Goal: Navigation & Orientation: Find specific page/section

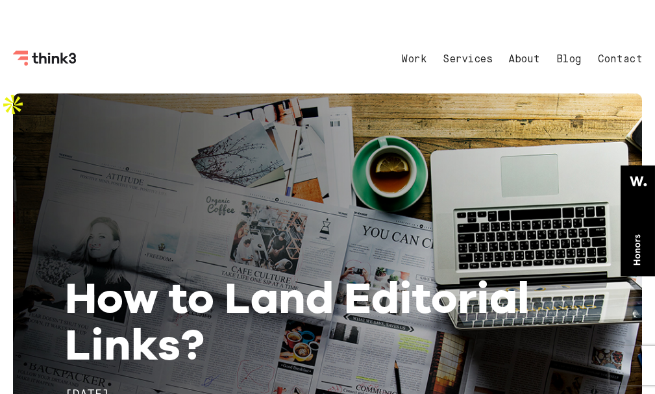
click at [0, 120] on input "button" at bounding box center [0, 114] width 0 height 12
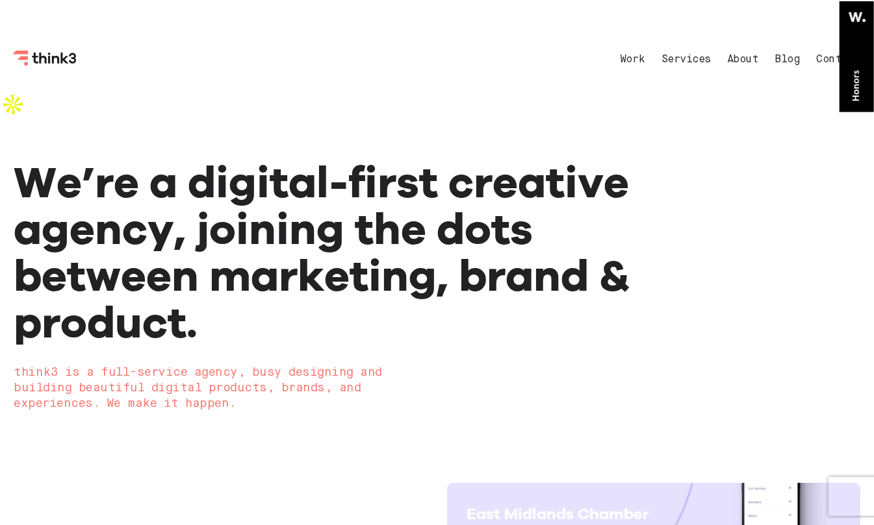
click at [409, 66] on div "Summary report Diagnosis Density External links 5 Internal links 27 Site audit …" at bounding box center [437, 79] width 874 height 26
click at [0, 88] on button at bounding box center [0, 88] width 0 height 0
click at [79, 134] on button "For this domain" at bounding box center [39, 140] width 79 height 12
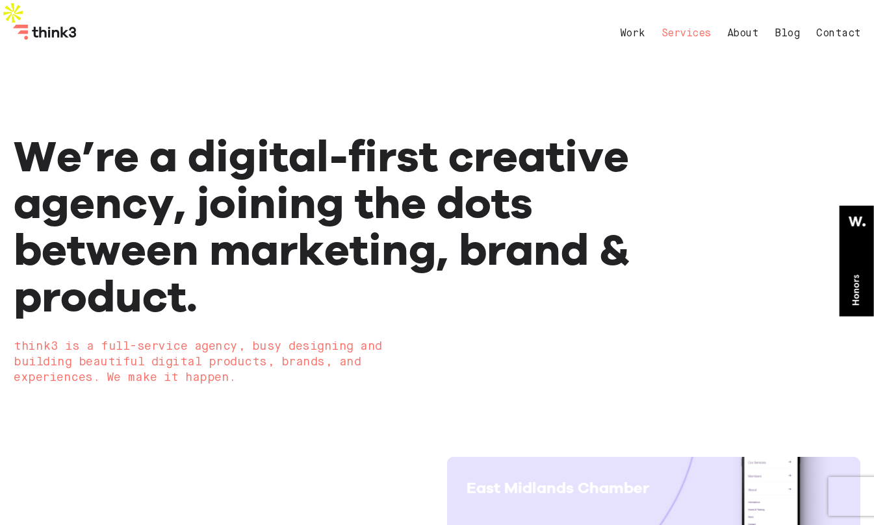
click at [409, 32] on link "Services" at bounding box center [685, 34] width 49 height 10
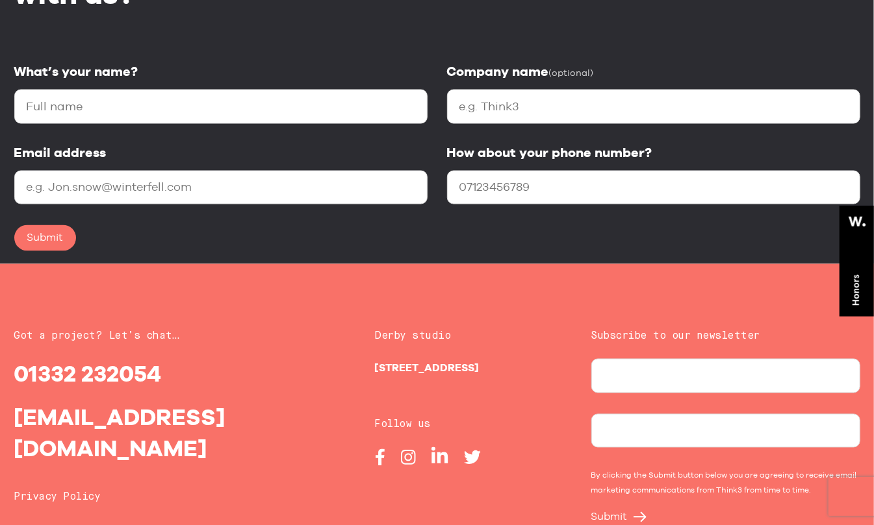
scroll to position [1926, 0]
